Goal: Information Seeking & Learning: Find specific fact

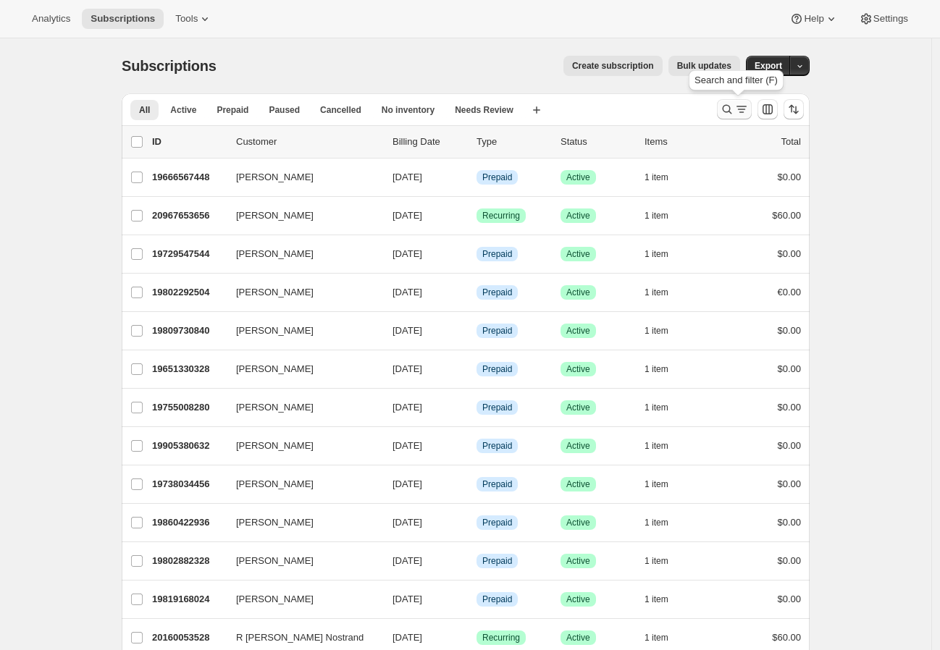
click at [734, 104] on icon "Search and filter results" at bounding box center [727, 109] width 14 height 14
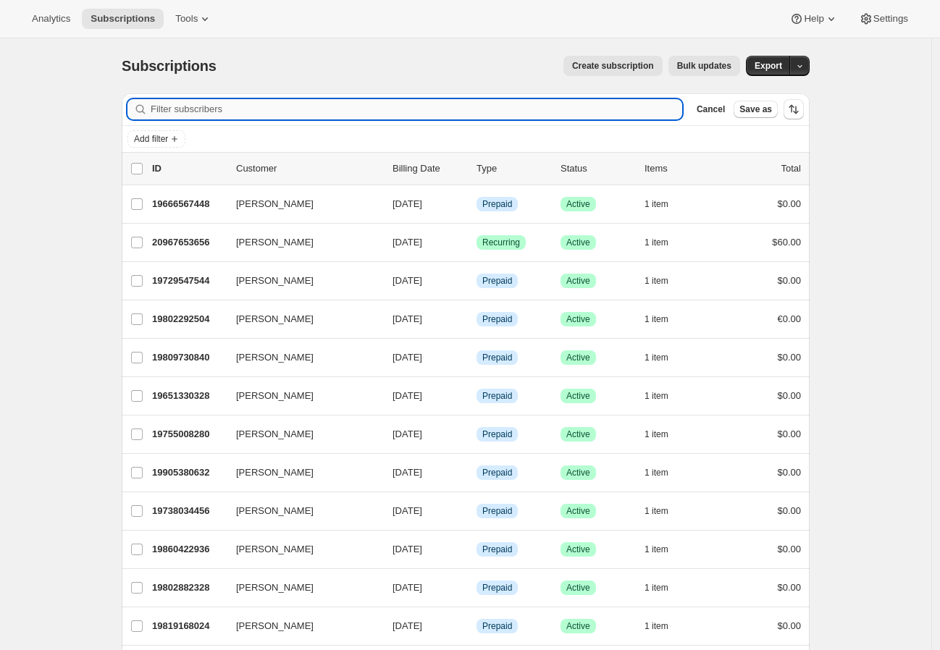
click at [380, 109] on input "Filter subscribers" at bounding box center [417, 109] width 532 height 20
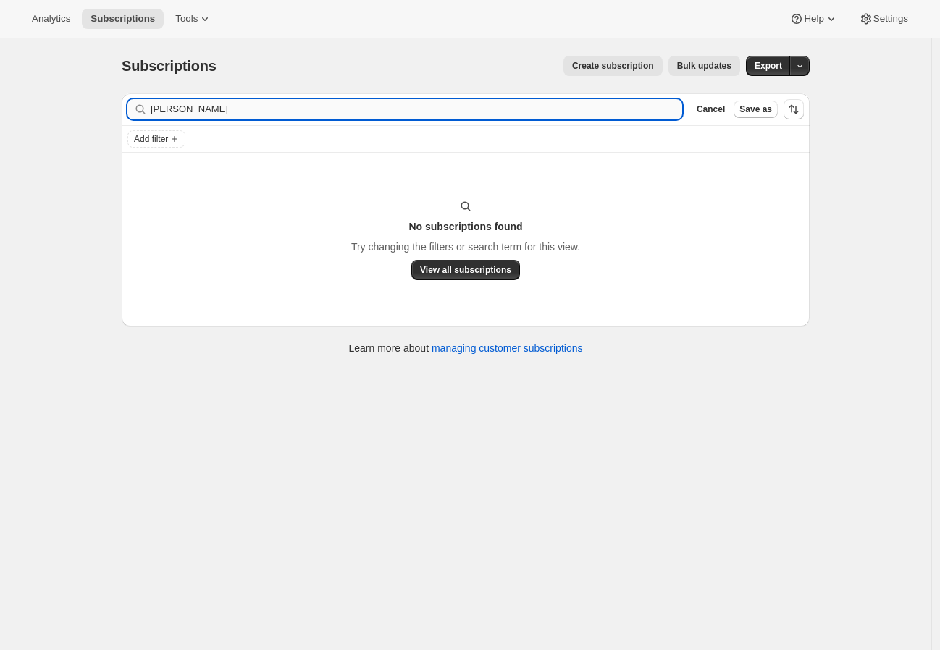
click at [216, 109] on input "[PERSON_NAME]" at bounding box center [417, 109] width 532 height 20
click at [217, 109] on input "[PERSON_NAME]" at bounding box center [417, 109] width 532 height 20
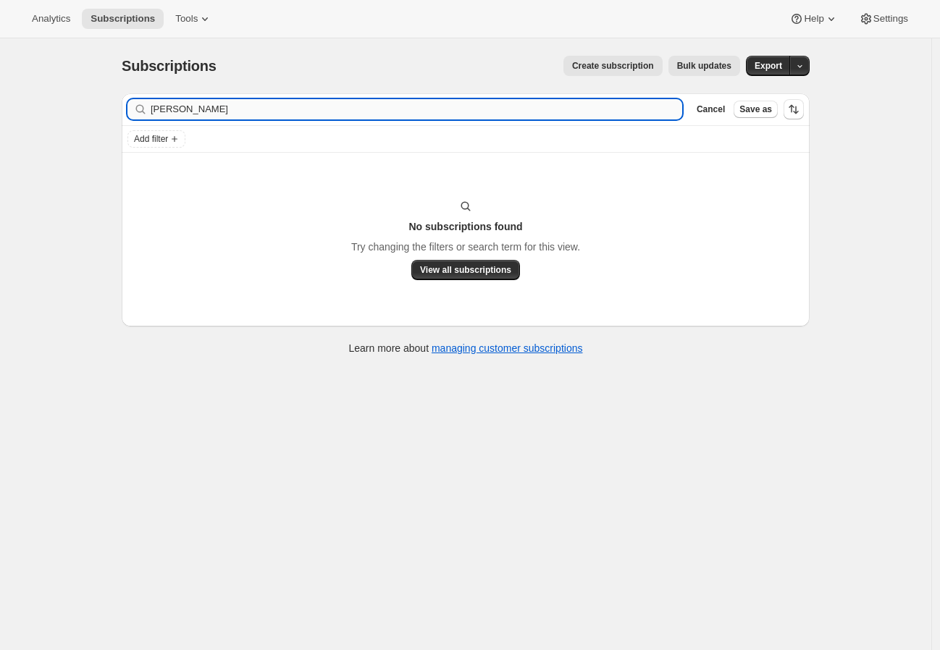
click at [217, 109] on input "[PERSON_NAME]" at bounding box center [417, 109] width 532 height 20
type input "king"
